Goal: Task Accomplishment & Management: Manage account settings

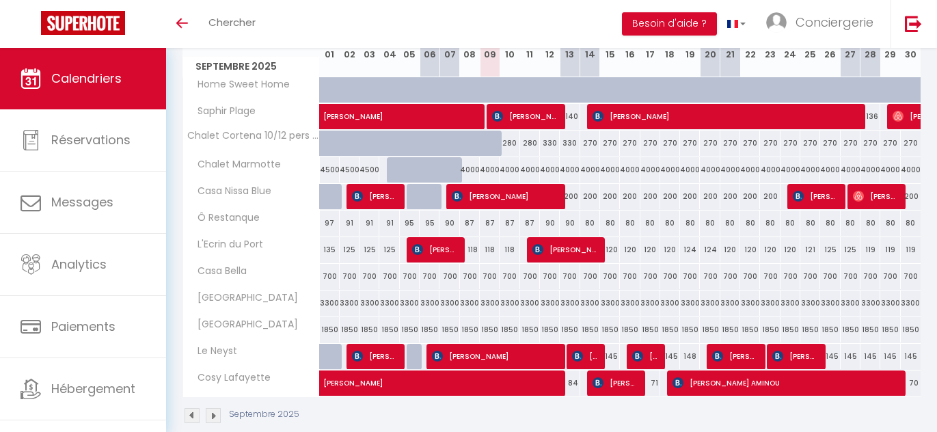
scroll to position [210, 0]
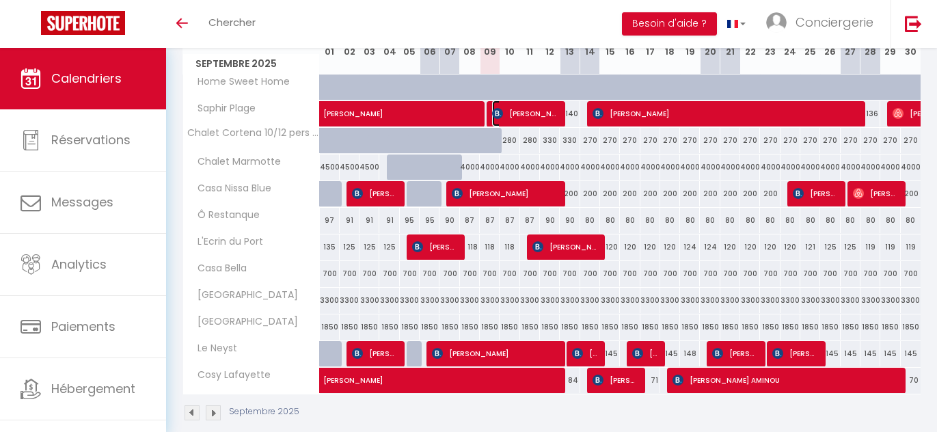
click at [522, 116] on span "[PERSON_NAME]" at bounding box center [525, 113] width 66 height 26
select select "KO"
select select "OK"
select select "0"
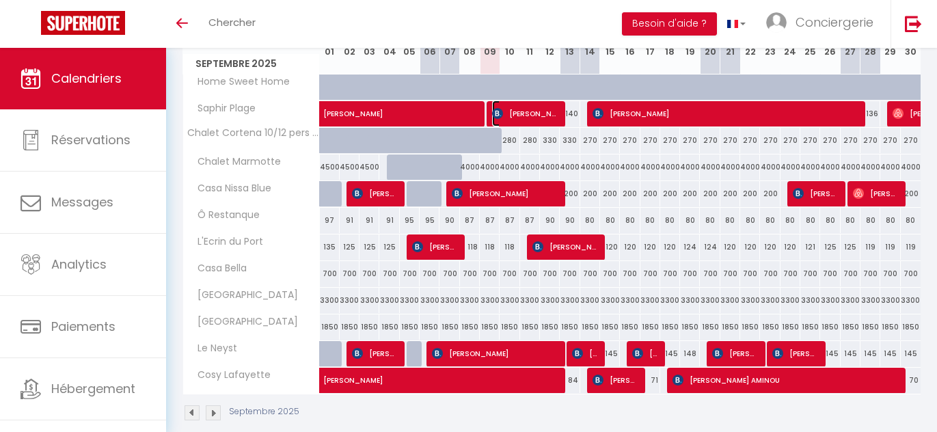
select select "1"
select select
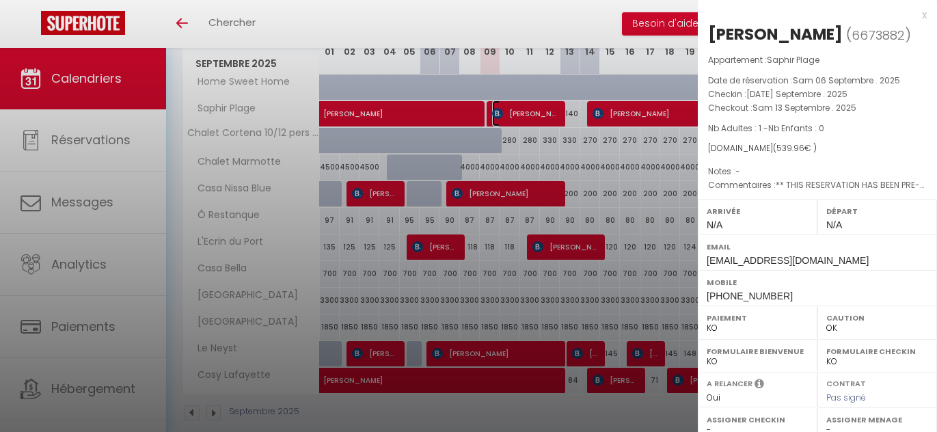
scroll to position [205, 0]
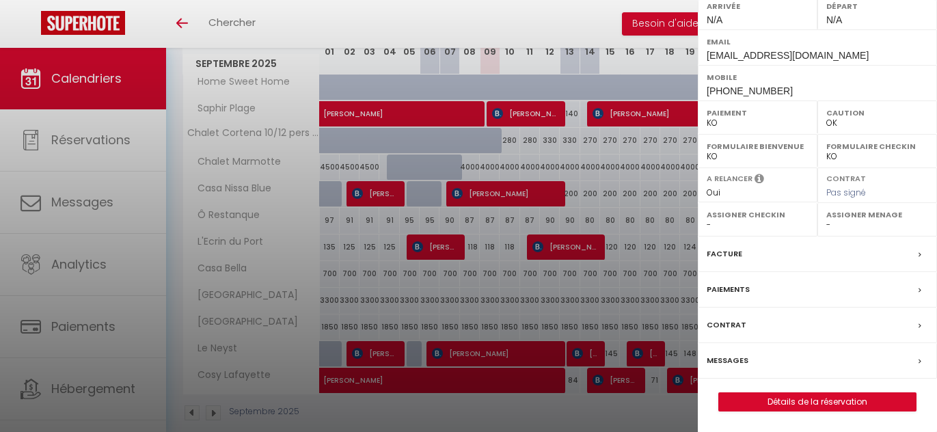
click at [748, 353] on div "Messages" at bounding box center [817, 361] width 239 height 36
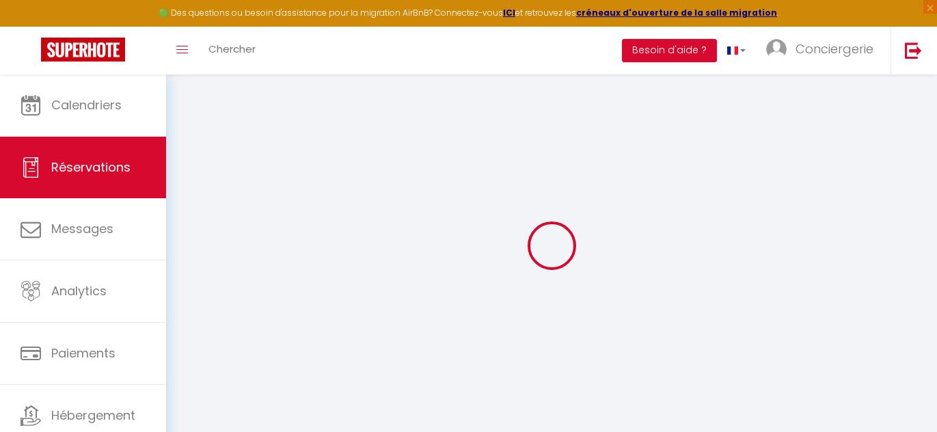
select select
checkbox input "false"
select select
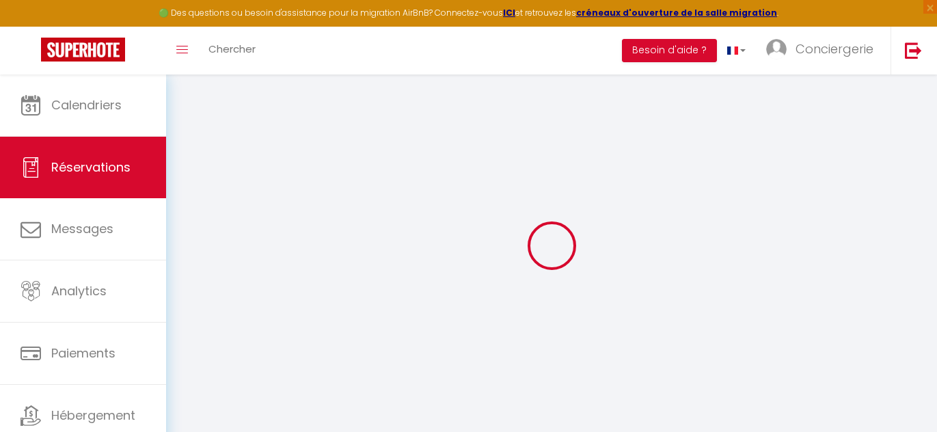
checkbox input "false"
select select
checkbox input "false"
type textarea "** THIS RESERVATION HAS BEEN PRE-PAID ** Approximate time of arrival: between 1…"
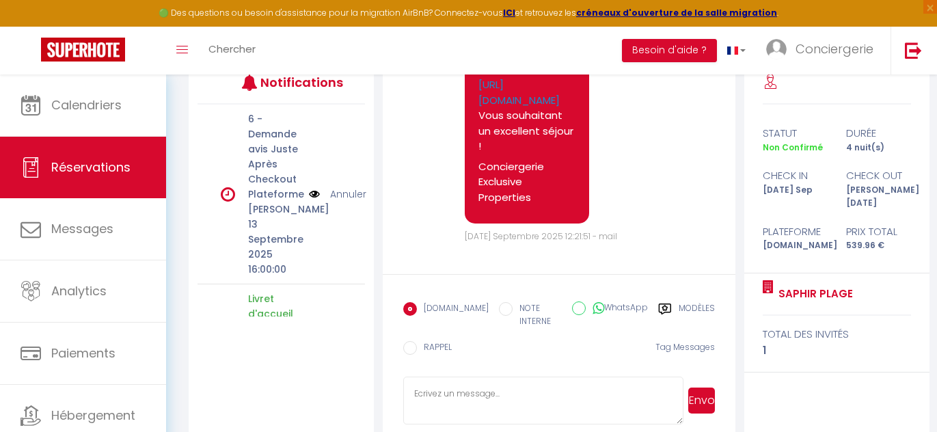
scroll to position [210, 0]
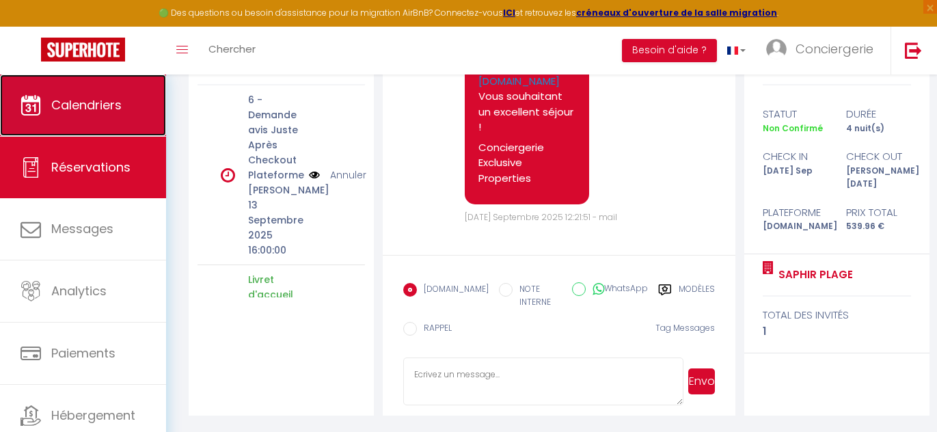
click at [145, 103] on link "Calendriers" at bounding box center [83, 105] width 166 height 62
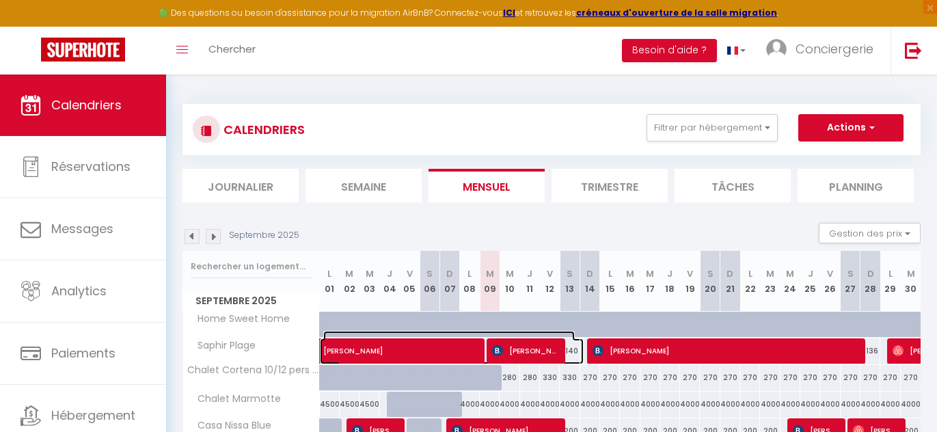
click at [463, 351] on span "[PERSON_NAME]" at bounding box center [448, 344] width 251 height 26
select select "KO"
select select "0"
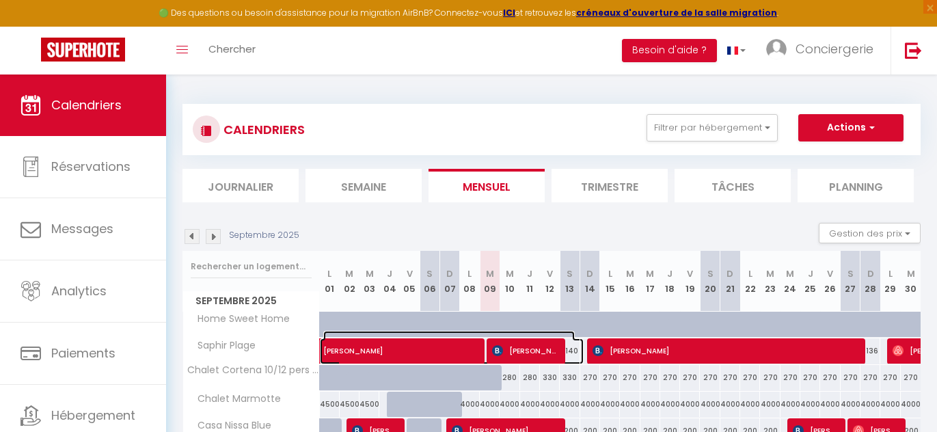
select select "1"
select select
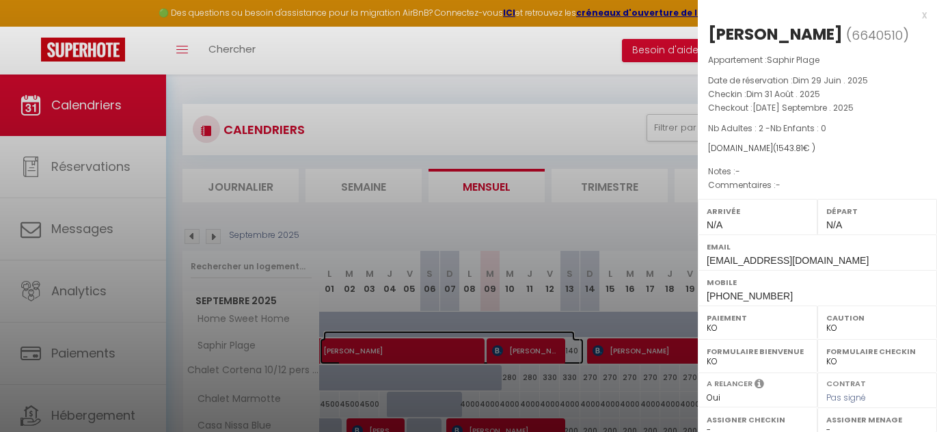
scroll to position [227, 0]
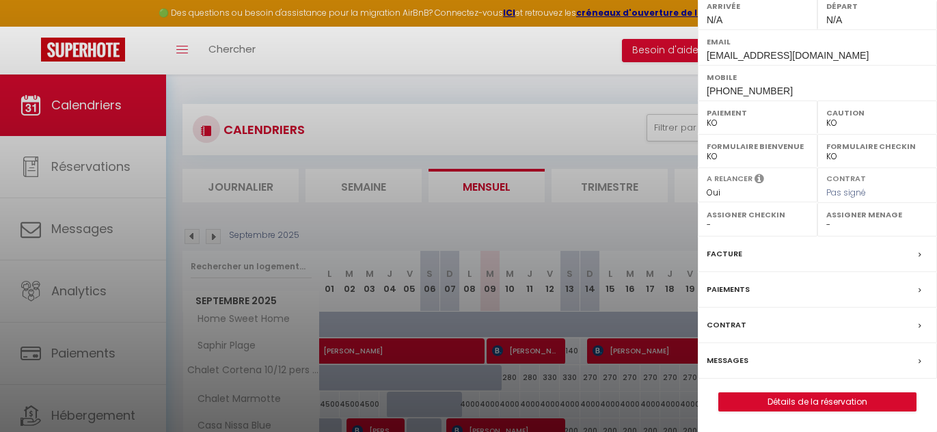
click at [742, 372] on div "Messages" at bounding box center [817, 361] width 239 height 36
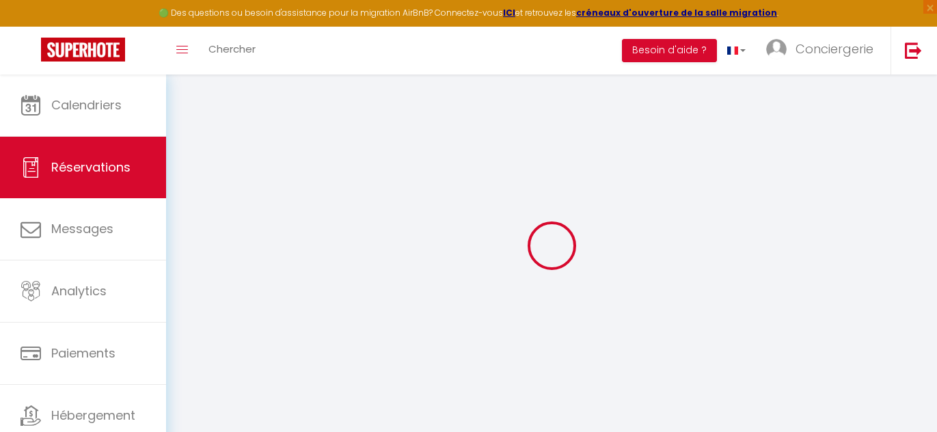
select select
checkbox input "false"
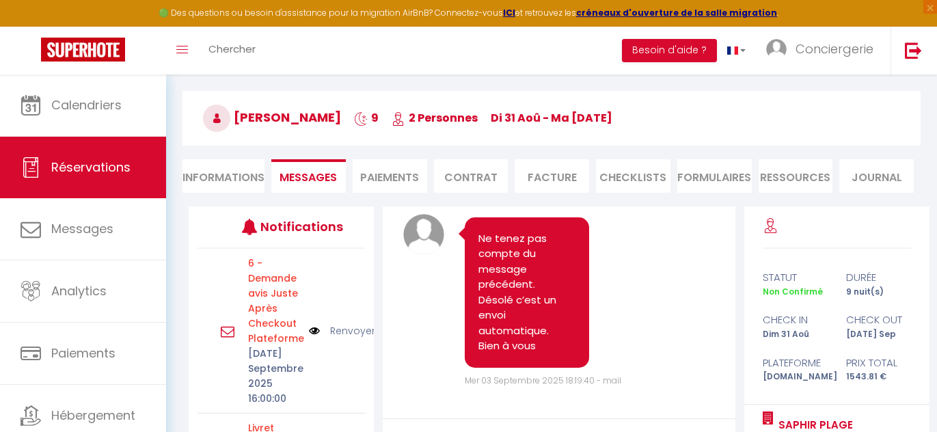
scroll to position [87, 0]
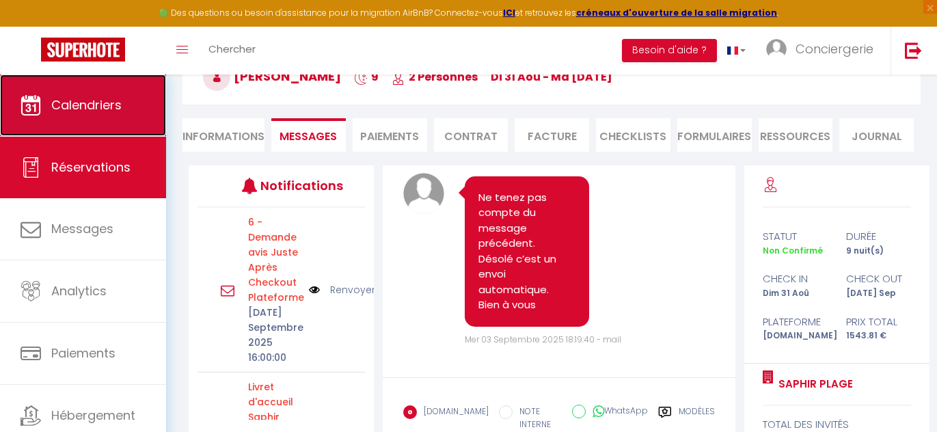
click at [74, 129] on link "Calendriers" at bounding box center [83, 105] width 166 height 62
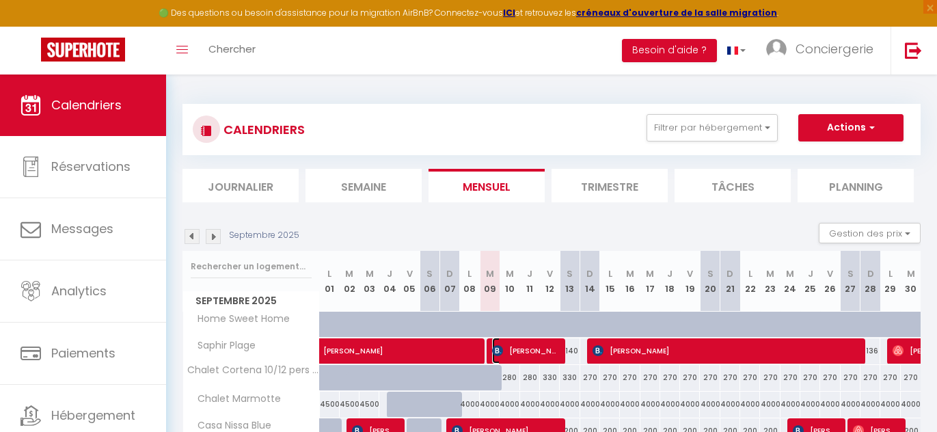
click at [511, 351] on span "[PERSON_NAME]" at bounding box center [525, 351] width 66 height 26
select select "KO"
select select "OK"
select select "0"
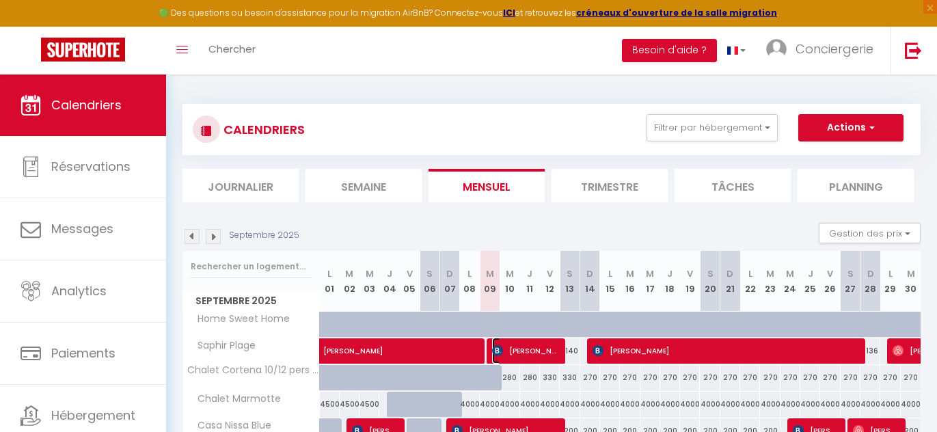
select select "1"
select select
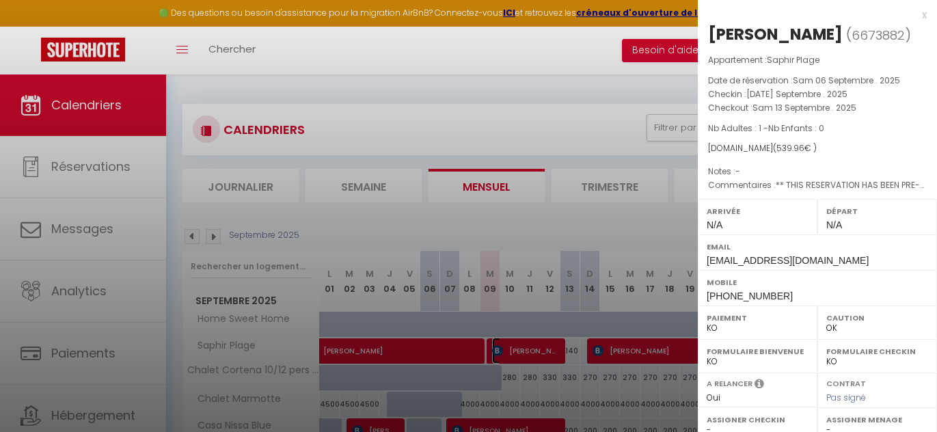
scroll to position [205, 0]
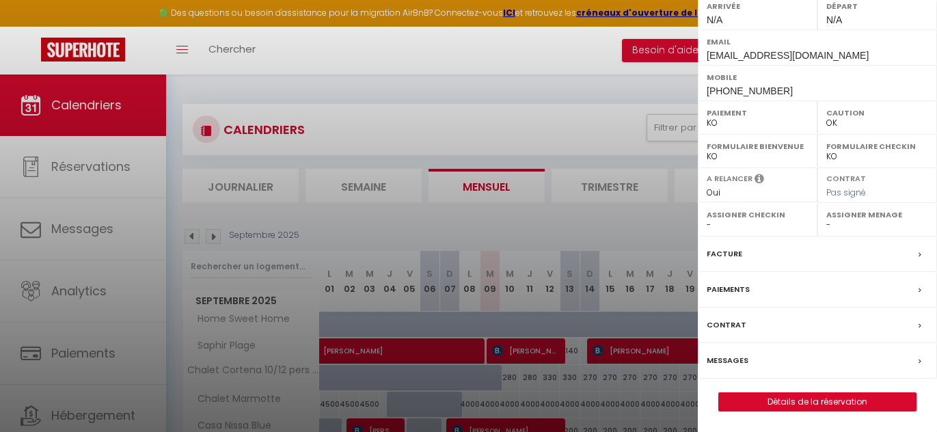
click at [766, 364] on div "Messages" at bounding box center [817, 361] width 239 height 36
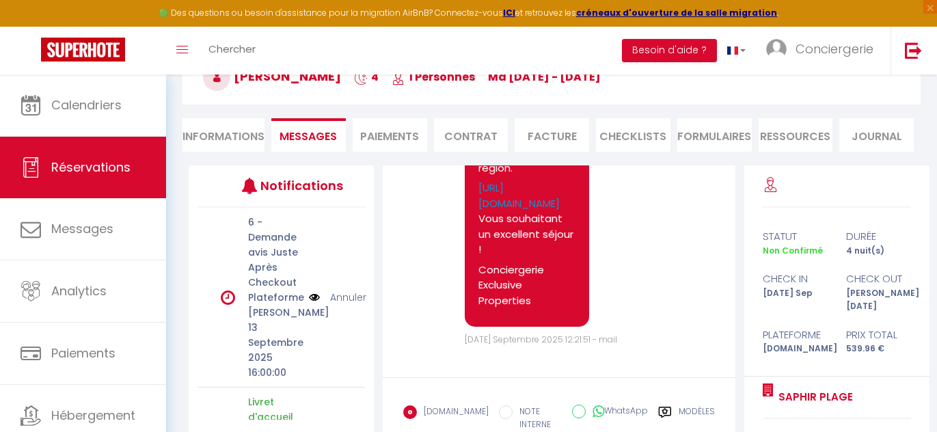
scroll to position [210, 0]
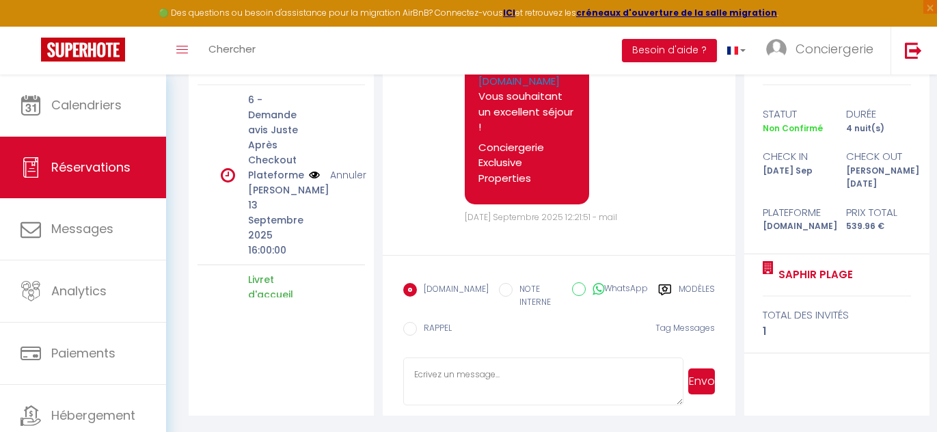
click at [554, 374] on textarea at bounding box center [543, 381] width 280 height 48
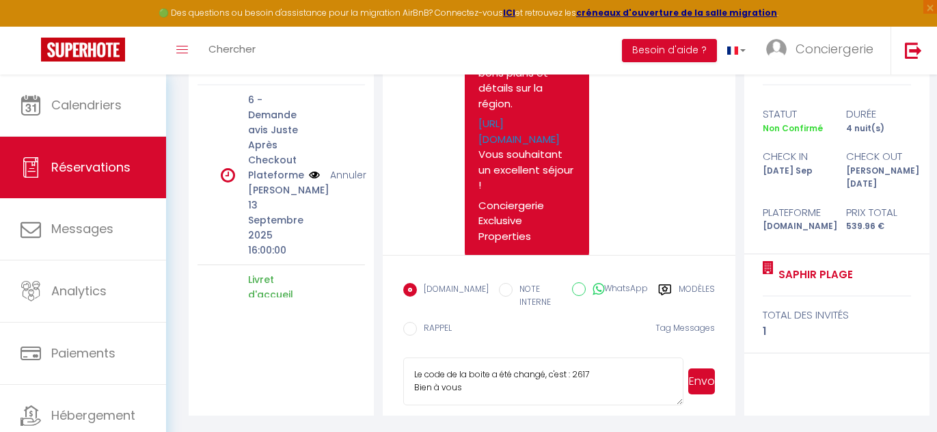
scroll to position [1390, 0]
type textarea "Le code de la boite a été changé, c'est : 2617 Bien à vous"
click at [702, 390] on button "Envoyer" at bounding box center [701, 381] width 27 height 26
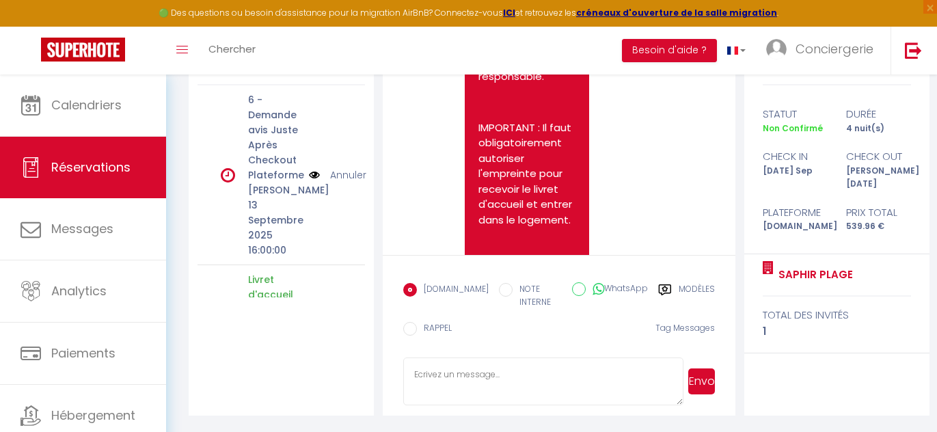
scroll to position [227, 0]
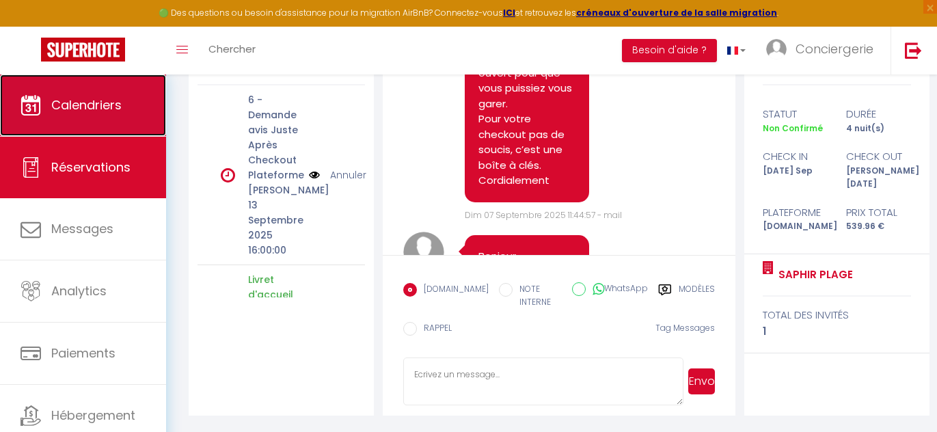
click at [53, 117] on link "Calendriers" at bounding box center [83, 105] width 166 height 62
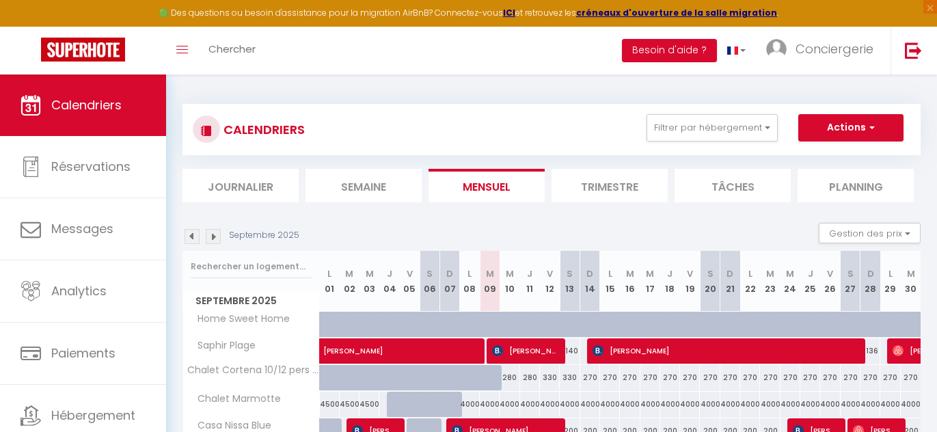
click at [540, 125] on div "CALENDRIERS Filtrer par hébergement Tous Le Neyst Cosy Lafayette Home Sweet Hom…" at bounding box center [552, 129] width 718 height 31
click at [567, 94] on div "CALENDRIERS Filtrer par hébergement Tous Le Neyst Cosy Lafayette Home Sweet Hom…" at bounding box center [551, 381] width 738 height 581
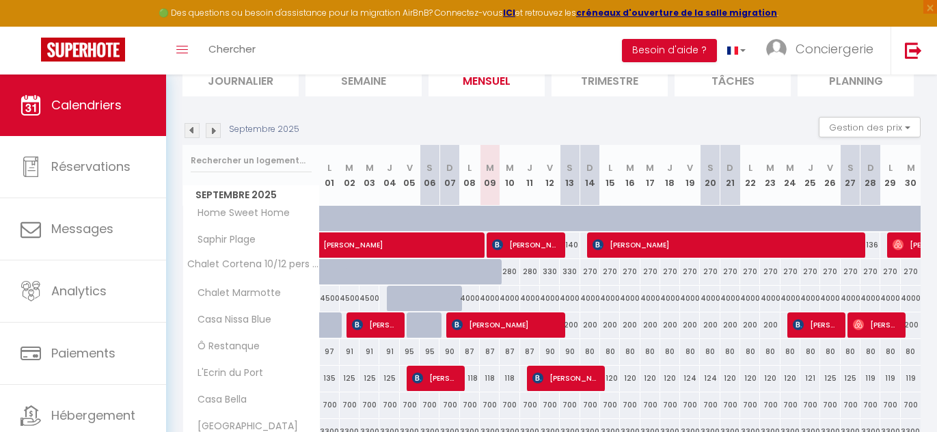
scroll to position [112, 0]
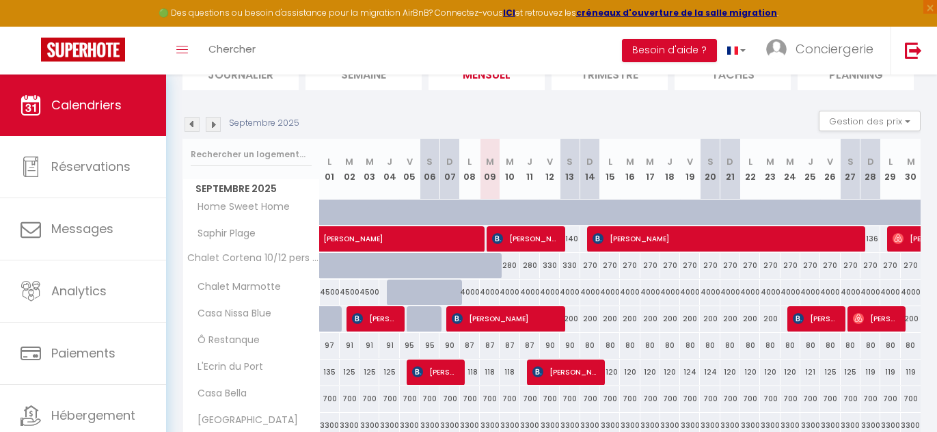
click at [592, 344] on div "80" at bounding box center [590, 345] width 20 height 25
type input "80"
type input "Dim 14 Septembre 2025"
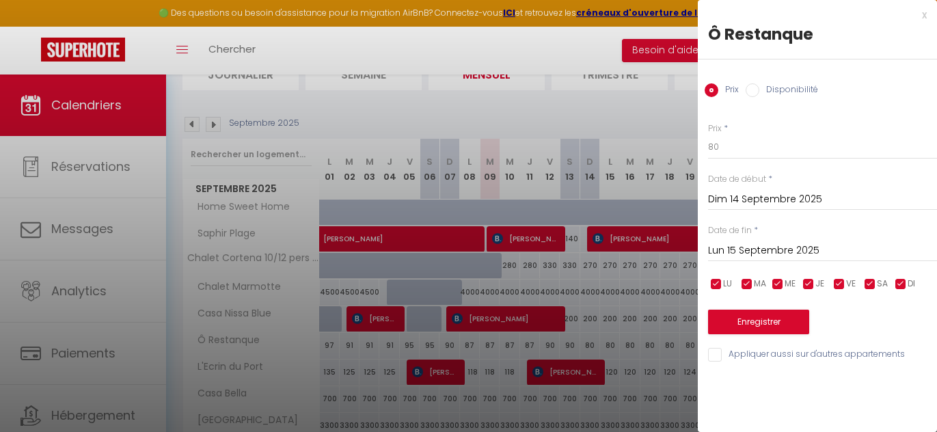
click at [820, 252] on input "Lun 15 Septembre 2025" at bounding box center [822, 251] width 229 height 18
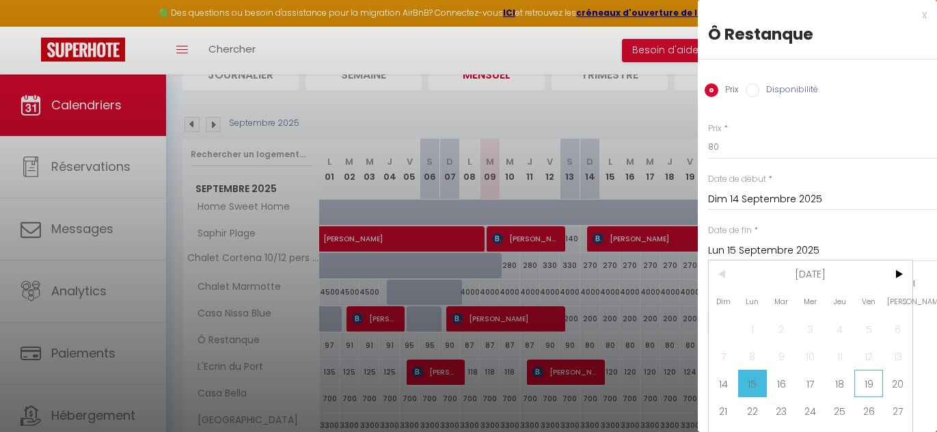
click at [871, 381] on span "19" at bounding box center [868, 383] width 29 height 27
type input "Ven 19 Septembre 2025"
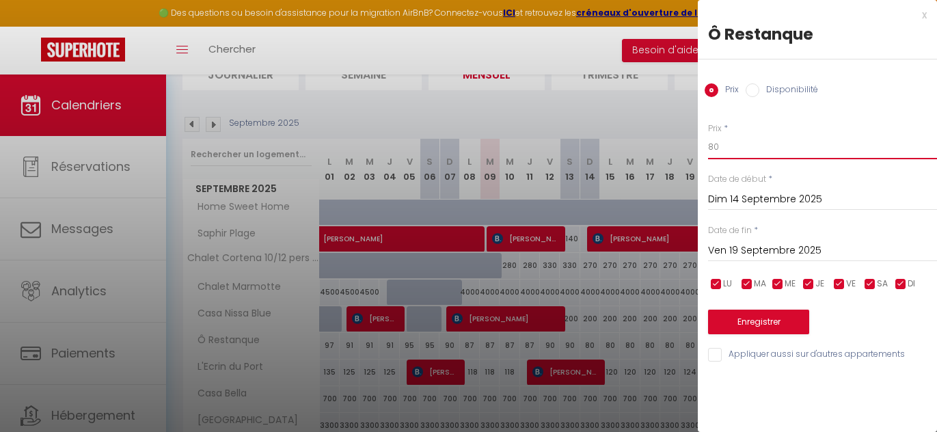
click at [731, 158] on input "80" at bounding box center [822, 147] width 229 height 25
type input "77"
click at [746, 323] on button "Enregistrer" at bounding box center [758, 322] width 101 height 25
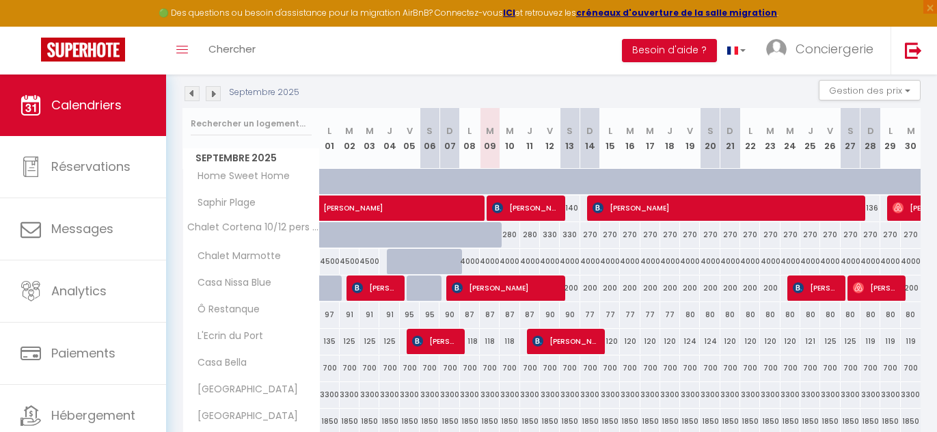
scroll to position [117, 0]
